Goal: Navigation & Orientation: Find specific page/section

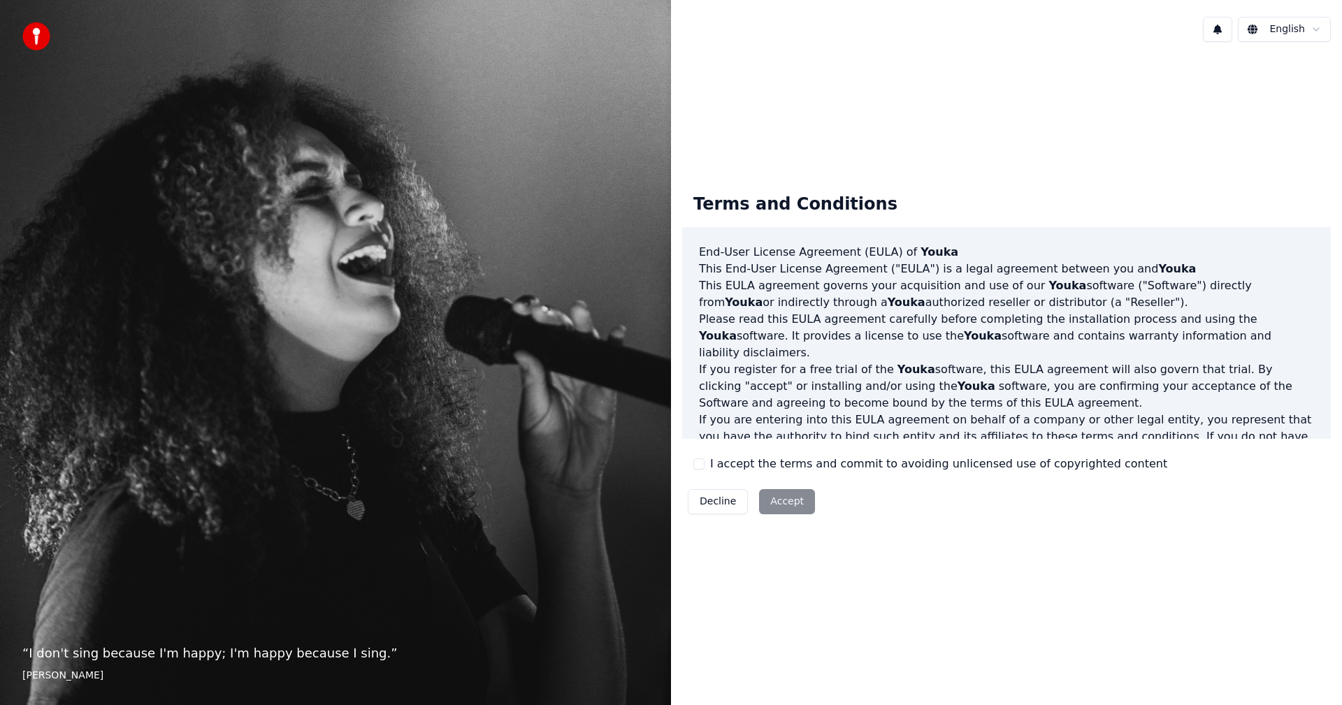
click at [785, 505] on div "Decline Accept" at bounding box center [751, 502] width 138 height 36
click at [1299, 34] on html "“ I don't sing because I'm happy; I'm happy because I sing. ” William James Eng…" at bounding box center [671, 352] width 1342 height 705
click at [1187, 120] on html "“ I don't sing because I'm happy; I'm happy because I sing. ” William James Eng…" at bounding box center [671, 352] width 1342 height 705
click at [1187, 120] on div "Terms and Conditions End-User License Agreement (EULA) of Youka This End-User L…" at bounding box center [1006, 351] width 671 height 596
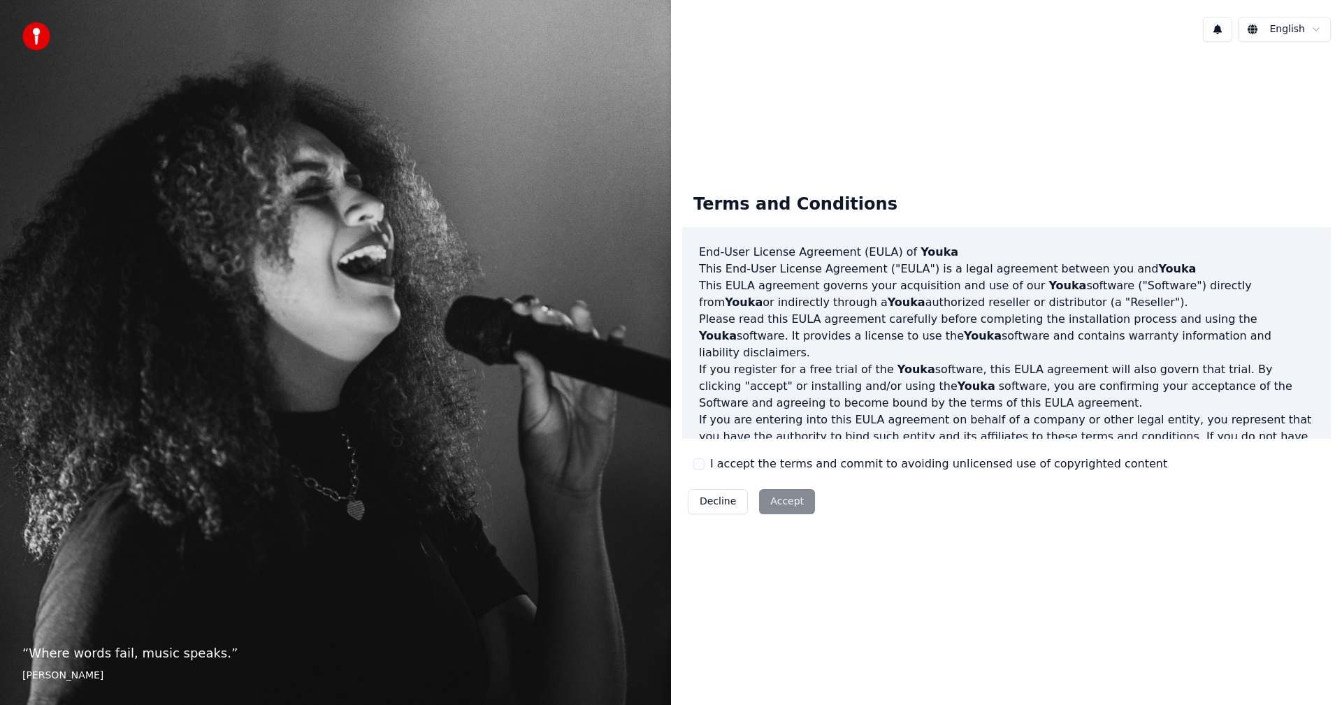
click at [440, 527] on div "“ Where words fail, music speaks. ” [PERSON_NAME]" at bounding box center [335, 352] width 671 height 705
click at [36, 43] on img at bounding box center [36, 36] width 28 height 28
